Goal: Task Accomplishment & Management: Use online tool/utility

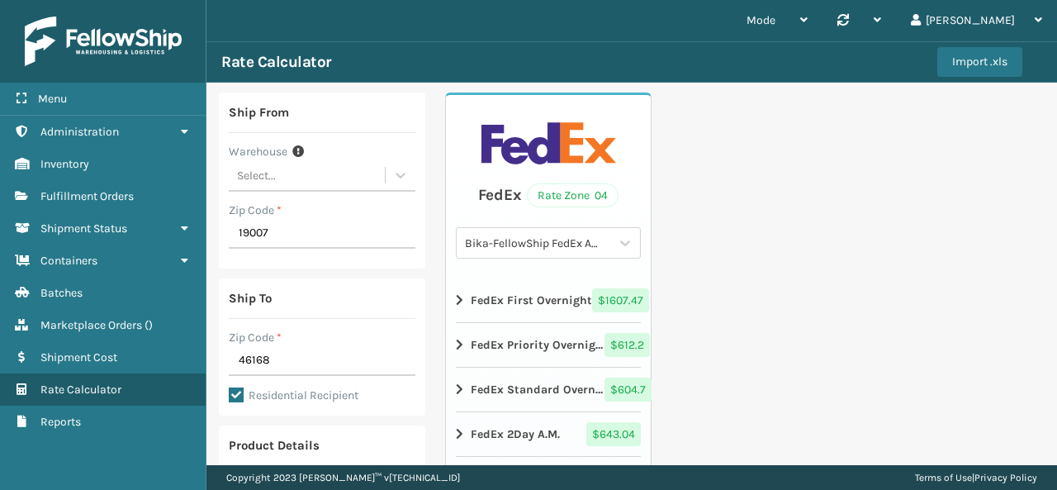
scroll to position [444, 0]
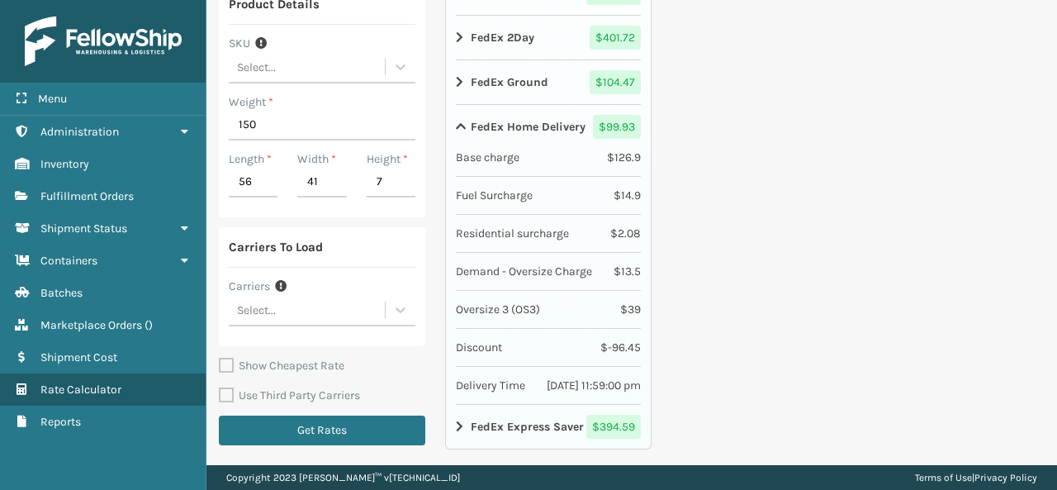
click at [887, 317] on div "Ship From Warehouse Select... Zip Code * 19007 Ship To Zip Code * 46168 Residen…" at bounding box center [632, 53] width 851 height 824
drag, startPoint x: 303, startPoint y: 128, endPoint x: 221, endPoint y: 120, distance: 83.0
click at [221, 120] on div "Product Details SKU Select... Weight * 150 Length * 56 Width * 41 Height * 7" at bounding box center [322, 100] width 207 height 233
type input "10"
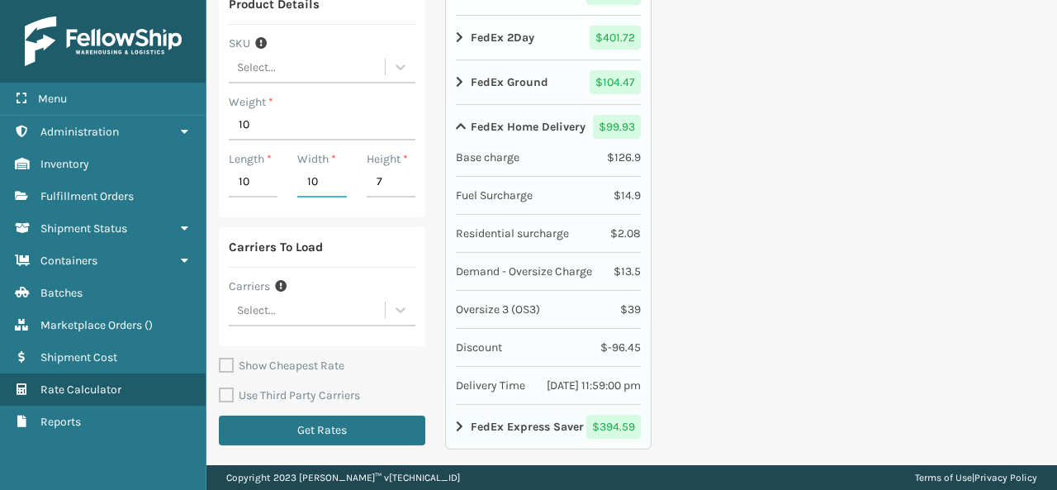
type input "10"
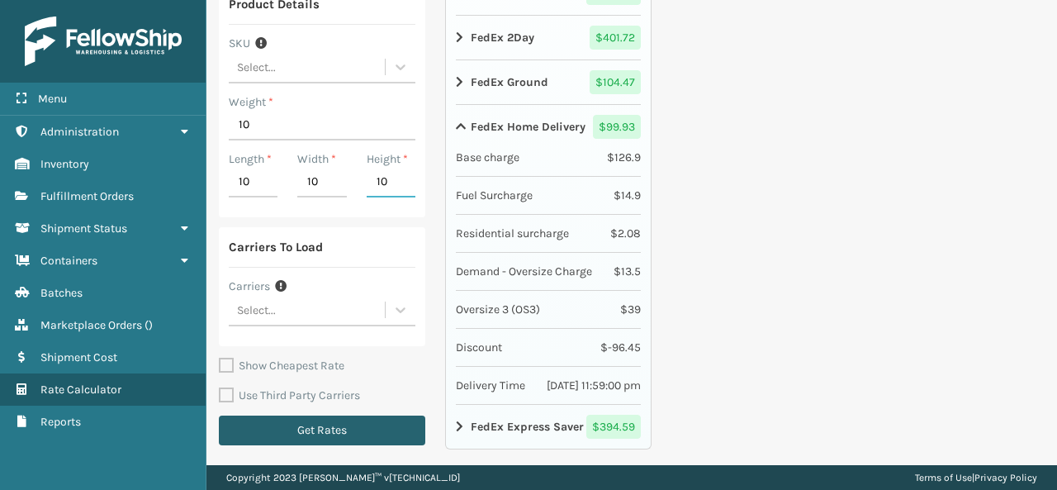
type input "10"
click at [326, 417] on button "Get Rates" at bounding box center [322, 431] width 207 height 30
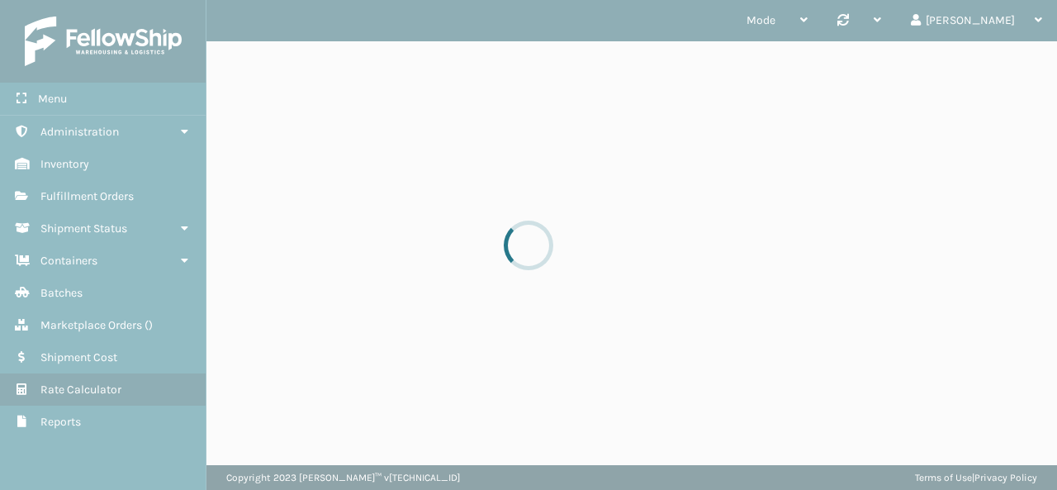
scroll to position [0, 0]
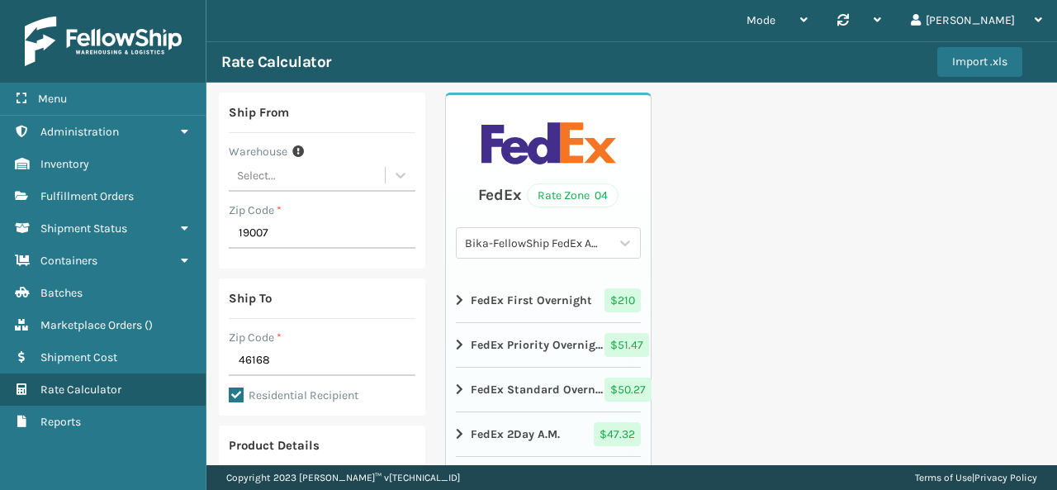
click at [884, 351] on div "Ship From Warehouse Select... Zip Code * 19007 Ship To Zip Code * 46168 Residen…" at bounding box center [632, 495] width 851 height 824
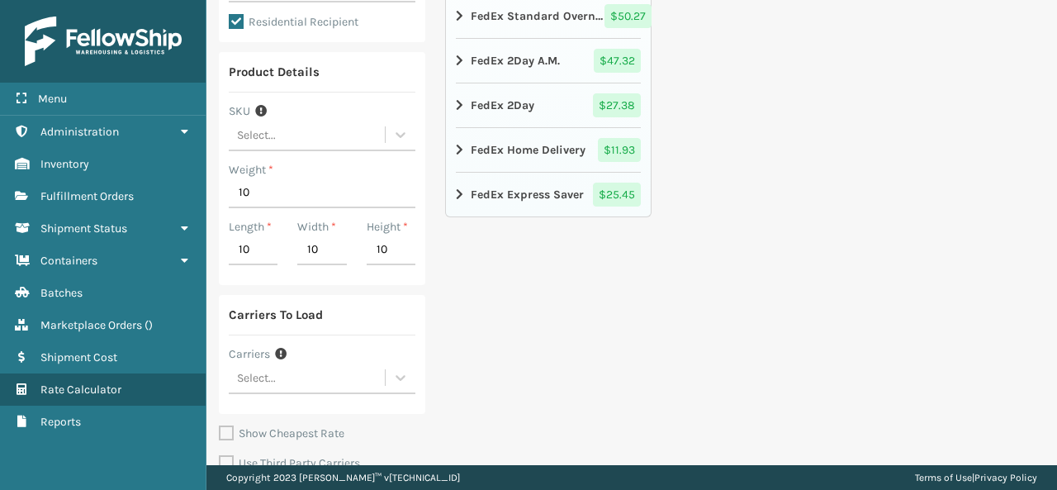
scroll to position [397, 0]
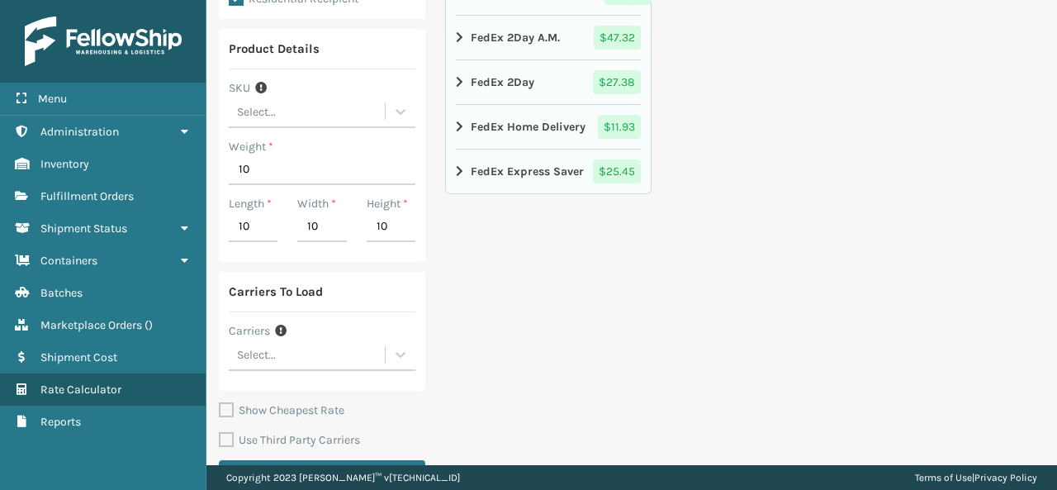
click at [456, 121] on icon at bounding box center [461, 127] width 10 height 13
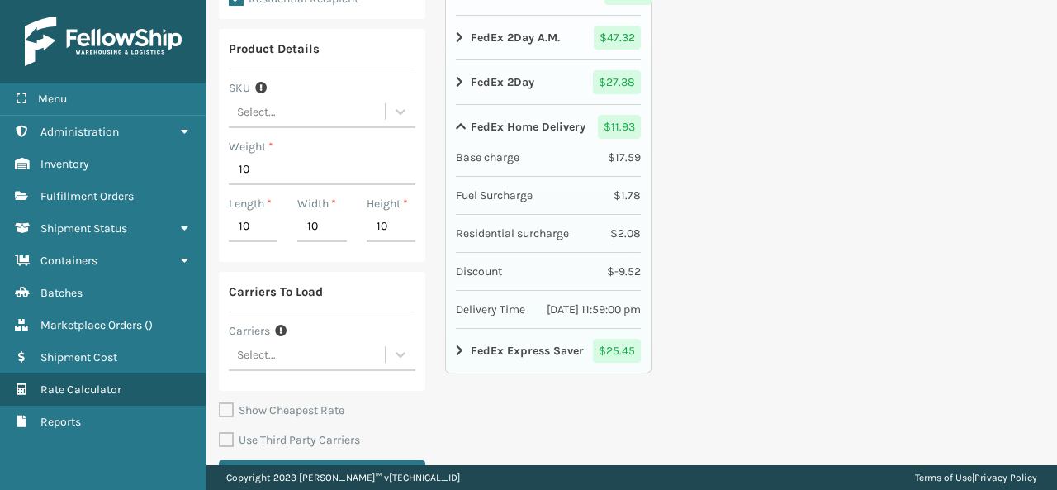
scroll to position [364, 0]
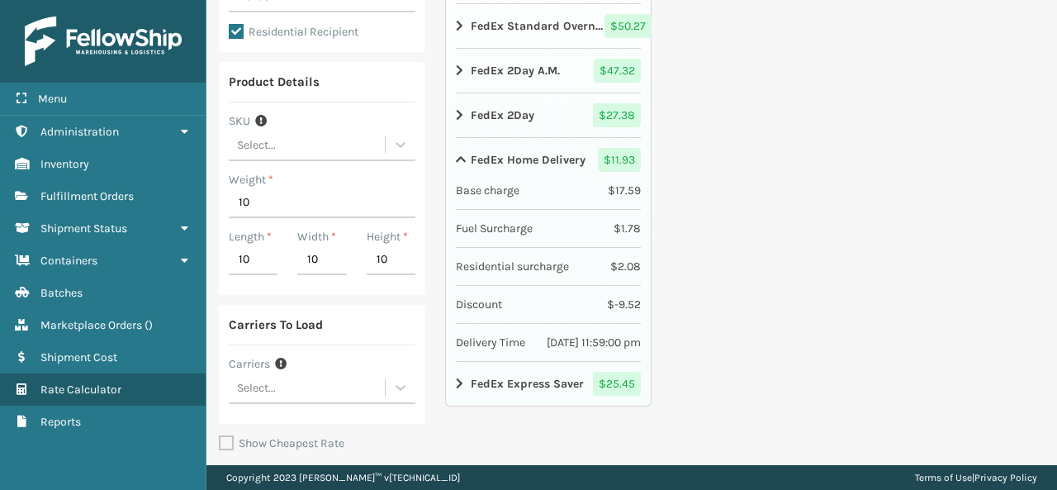
click at [844, 326] on div "Ship From Warehouse Select... Zip Code * 19007 Ship To Zip Code * 46168 Residen…" at bounding box center [632, 131] width 851 height 824
click at [294, 210] on input "10" at bounding box center [322, 203] width 187 height 30
type input "150"
type input "56"
type input "41"
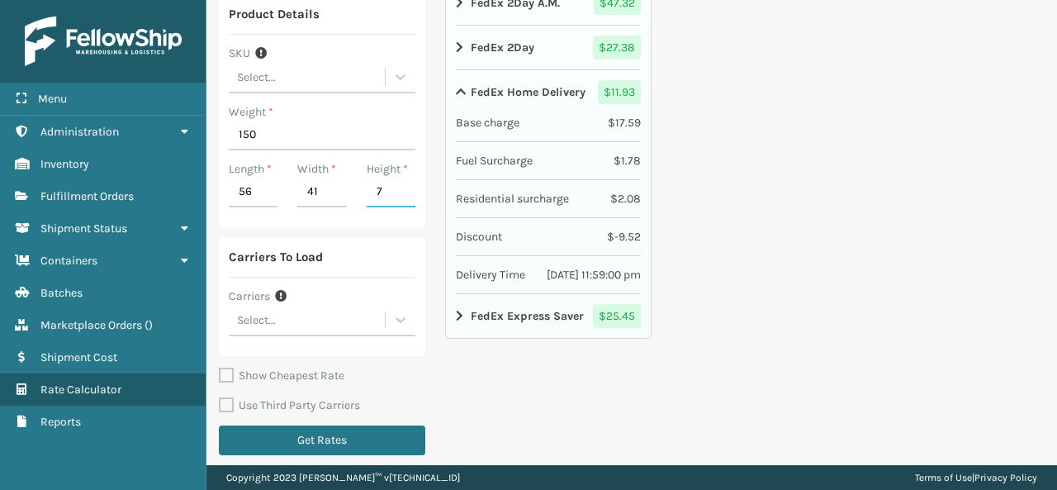
scroll to position [440, 0]
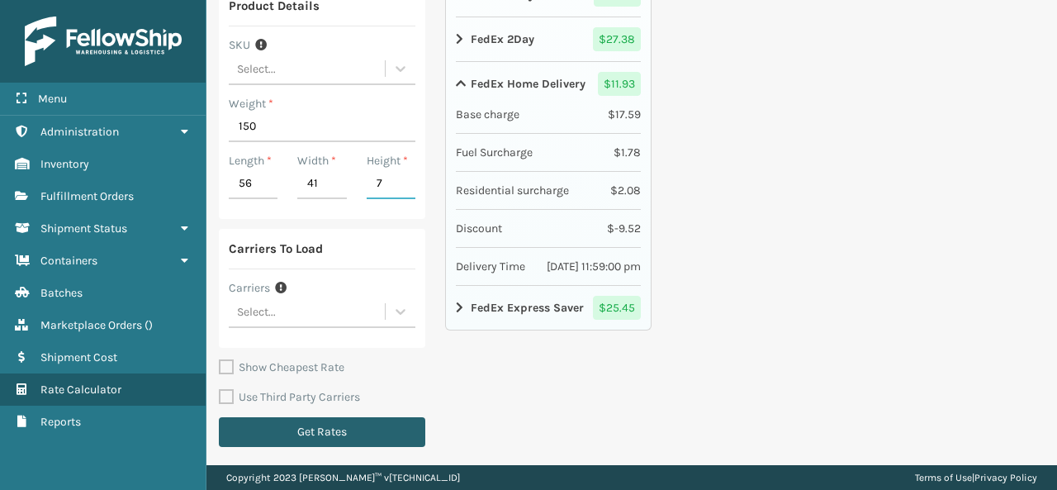
type input "7"
click at [312, 420] on button "Get Rates" at bounding box center [322, 432] width 207 height 30
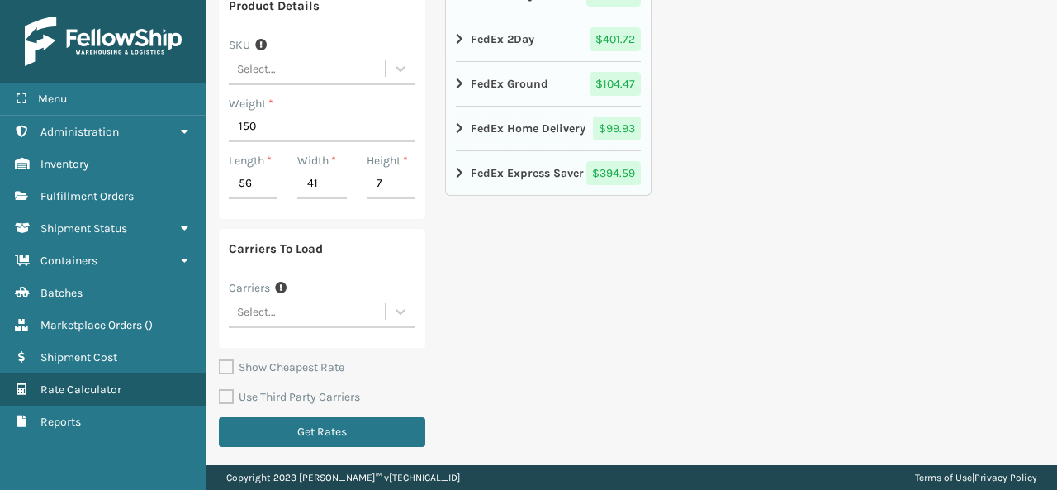
click at [457, 109] on li "FedEx Home Delivery $ 99.93" at bounding box center [548, 129] width 185 height 45
click at [456, 122] on icon at bounding box center [461, 128] width 10 height 13
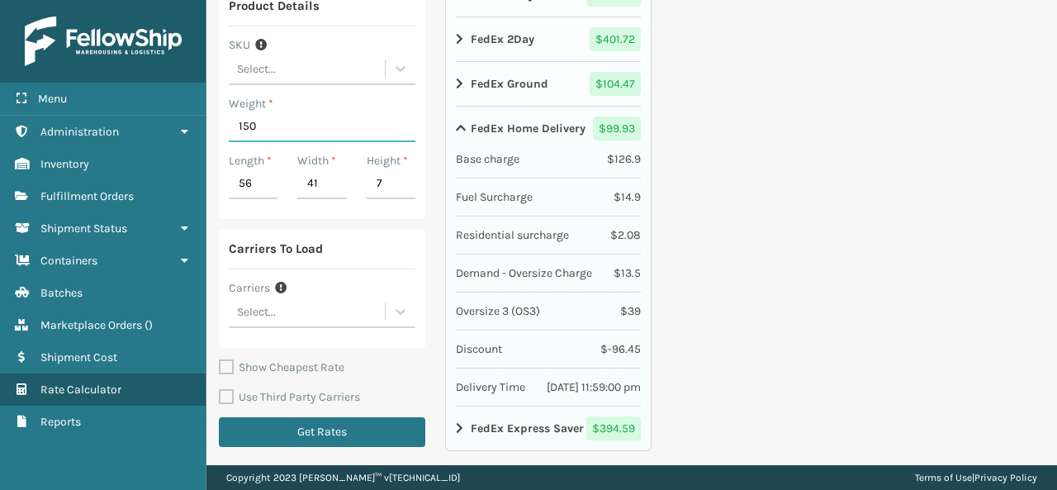
click at [271, 129] on input "150" at bounding box center [322, 127] width 187 height 30
drag, startPoint x: 269, startPoint y: 130, endPoint x: 231, endPoint y: 129, distance: 38.0
click at [231, 129] on input "150" at bounding box center [322, 127] width 187 height 30
type input "31"
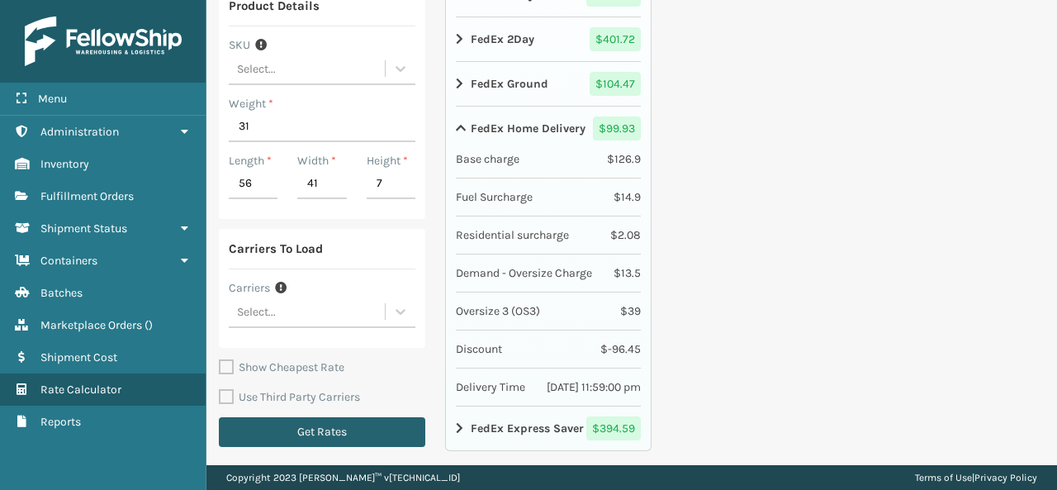
click at [327, 427] on button "Get Rates" at bounding box center [322, 432] width 207 height 30
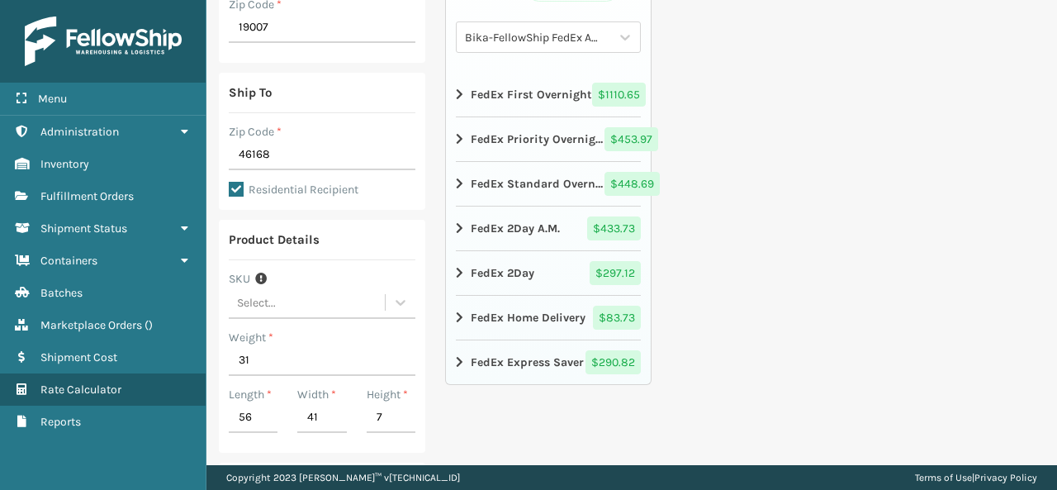
scroll to position [330, 0]
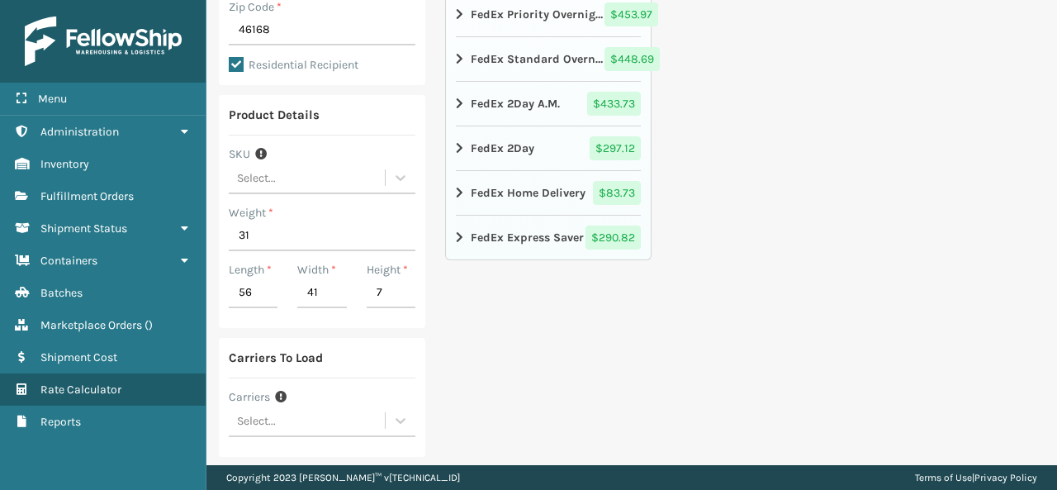
click at [456, 187] on icon at bounding box center [461, 193] width 10 height 13
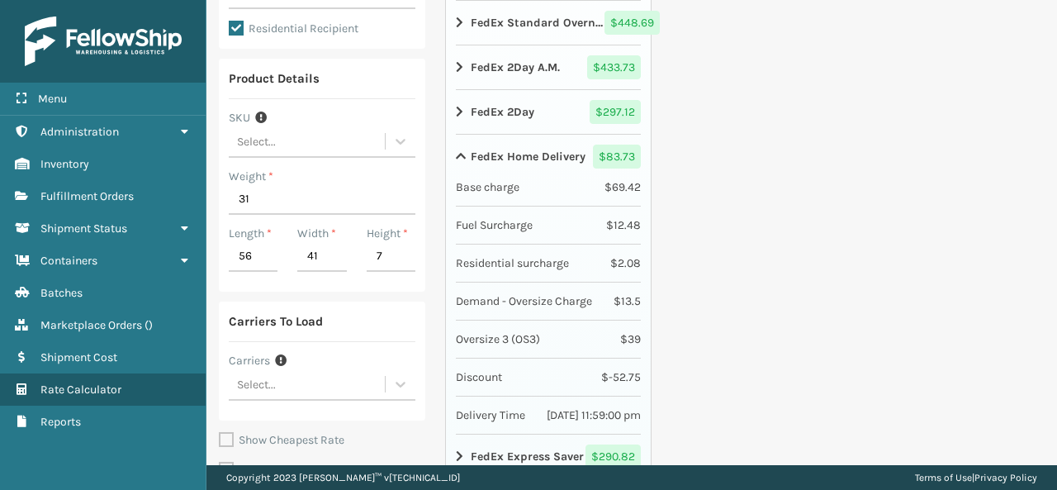
scroll to position [397, 0]
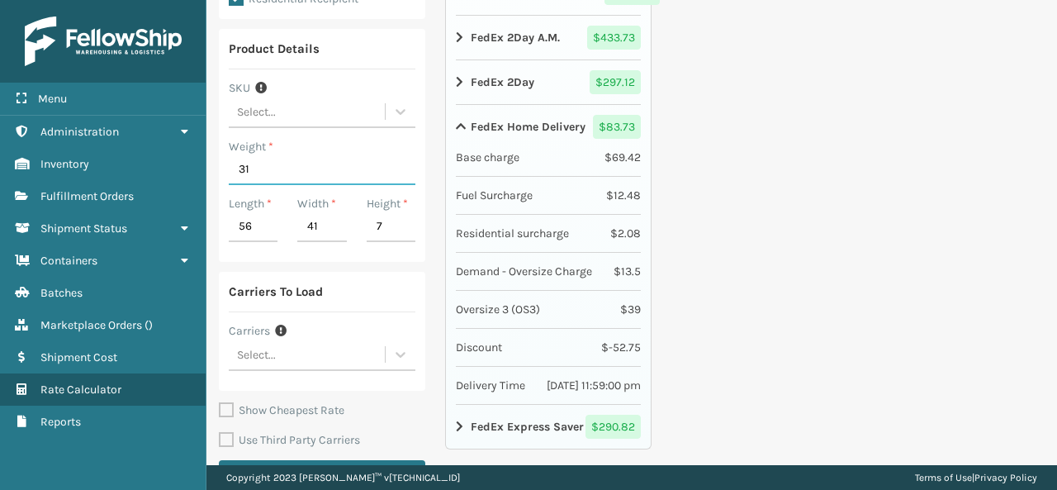
drag, startPoint x: 259, startPoint y: 168, endPoint x: 231, endPoint y: 164, distance: 27.5
click at [231, 164] on input "31" at bounding box center [322, 170] width 187 height 30
drag, startPoint x: 257, startPoint y: 231, endPoint x: 211, endPoint y: 233, distance: 46.3
click at [211, 233] on div "Ship From Warehouse Select... Zip Code * 19007 Ship To Zip Code * 46168 Residen…" at bounding box center [632, 98] width 851 height 824
type input "5"
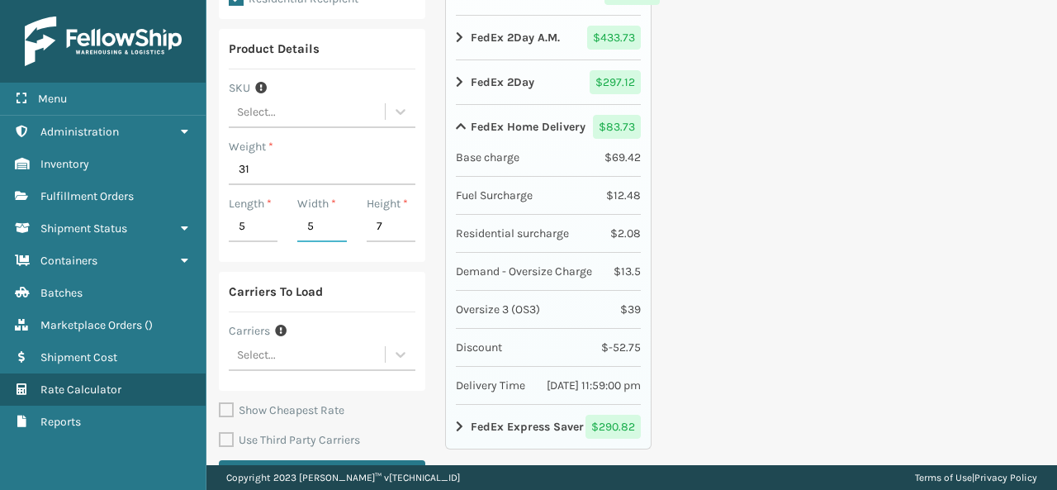
type input "5"
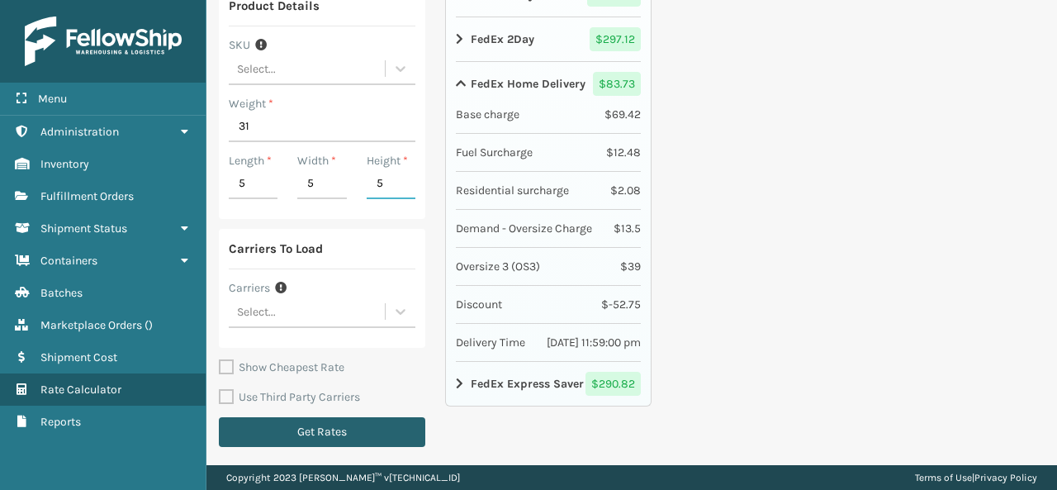
type input "5"
click at [345, 423] on button "Get Rates" at bounding box center [322, 432] width 207 height 30
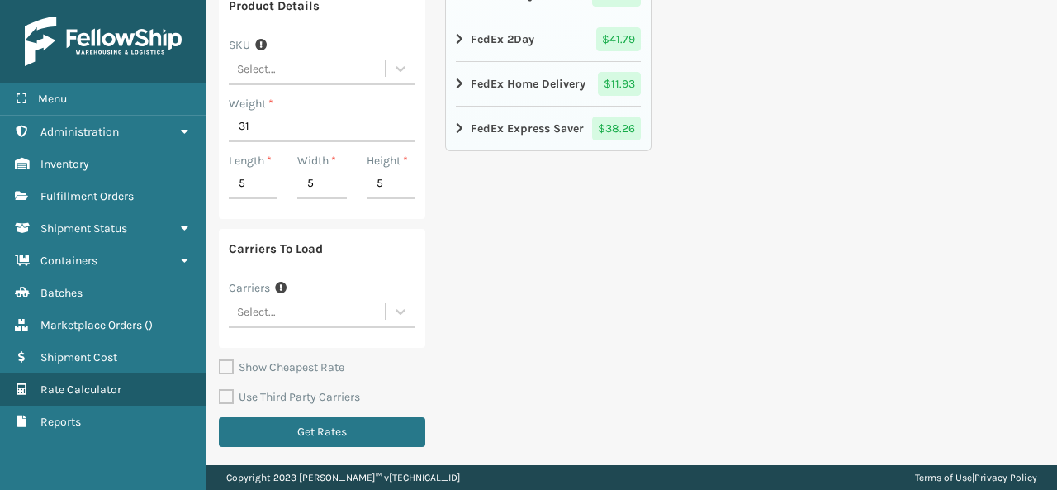
click at [456, 78] on icon at bounding box center [461, 84] width 10 height 13
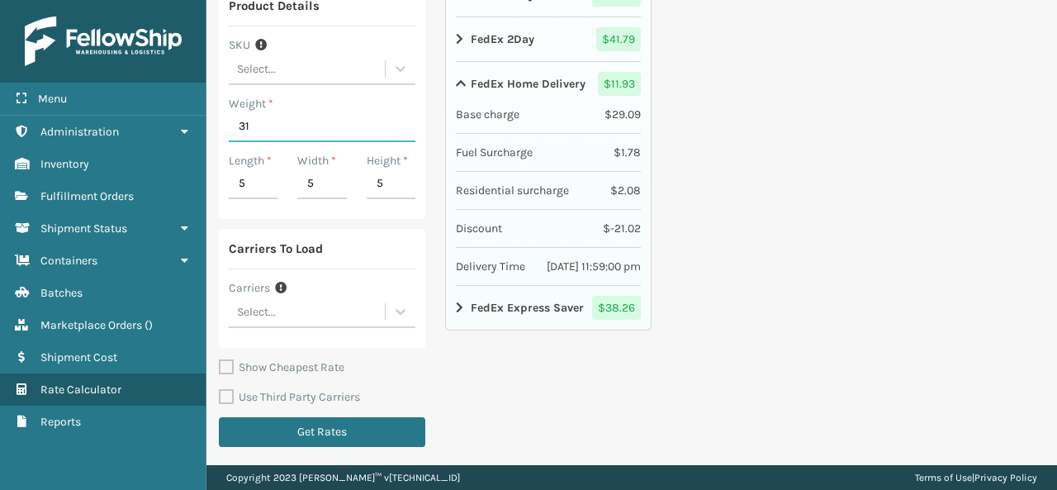
drag, startPoint x: 255, startPoint y: 124, endPoint x: 211, endPoint y: 123, distance: 44.6
click at [211, 123] on div "Ship From Warehouse Select... Zip Code * 19007 Ship To Zip Code * 46168 Residen…" at bounding box center [632, 55] width 851 height 824
type input "21"
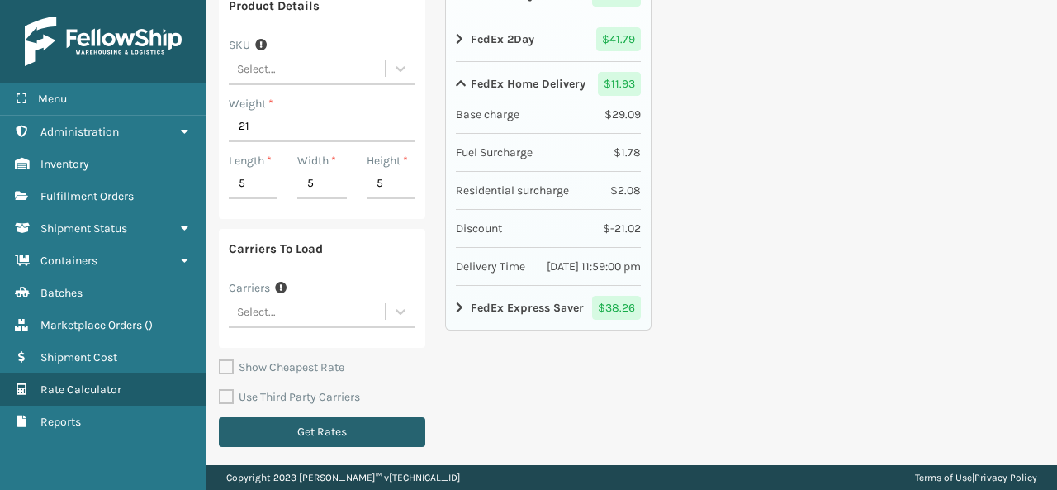
click at [292, 425] on button "Get Rates" at bounding box center [322, 432] width 207 height 30
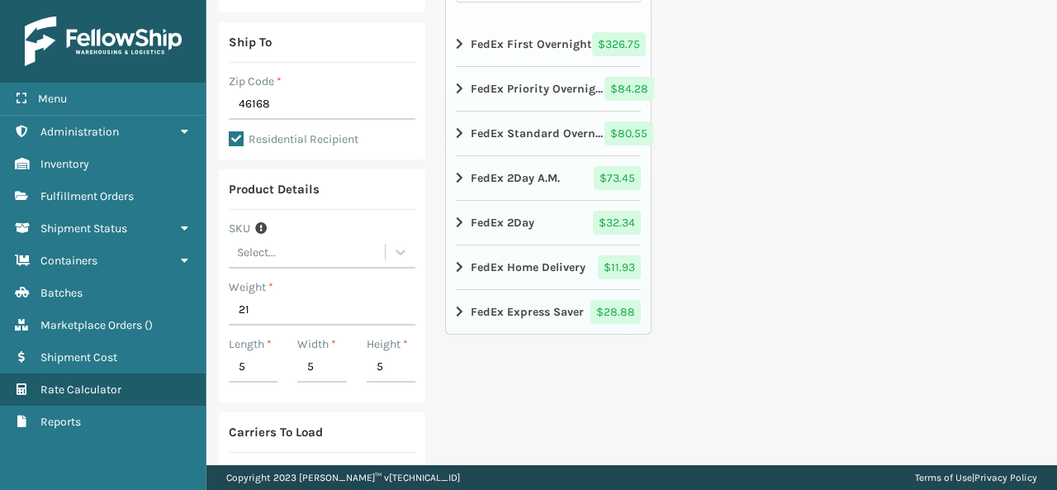
scroll to position [406, 0]
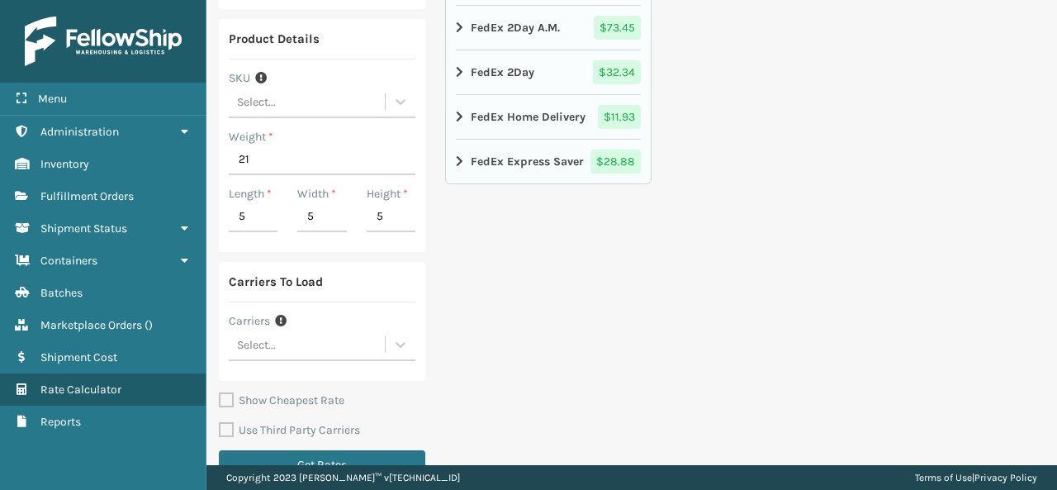
click at [465, 105] on div "FedEx Home Delivery" at bounding box center [521, 117] width 130 height 24
